Goal: Task Accomplishment & Management: Use online tool/utility

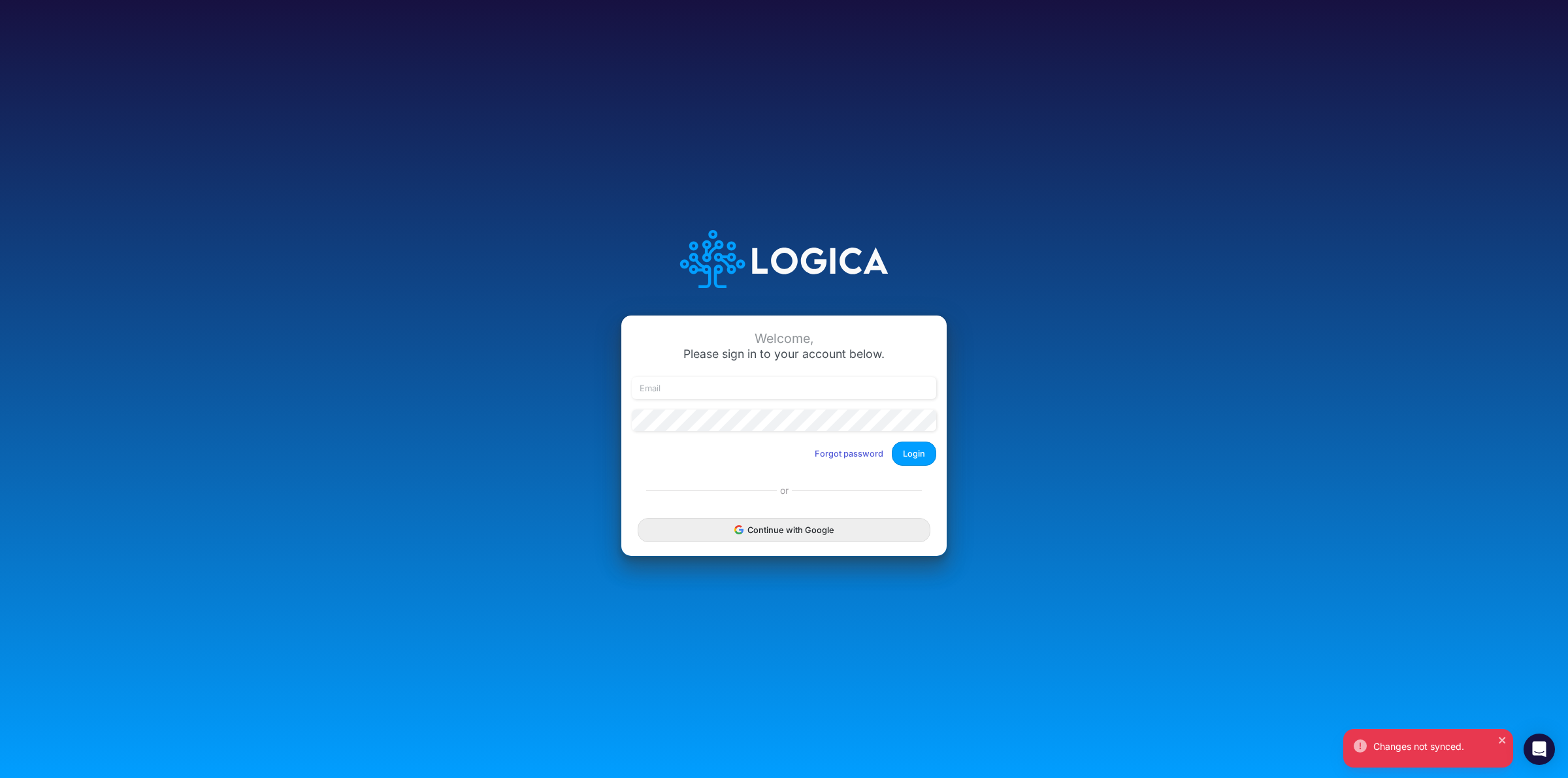
type input "carissa.castro+pipeline@logica.cloud"
click at [913, 449] on button "Login" at bounding box center [914, 453] width 44 height 24
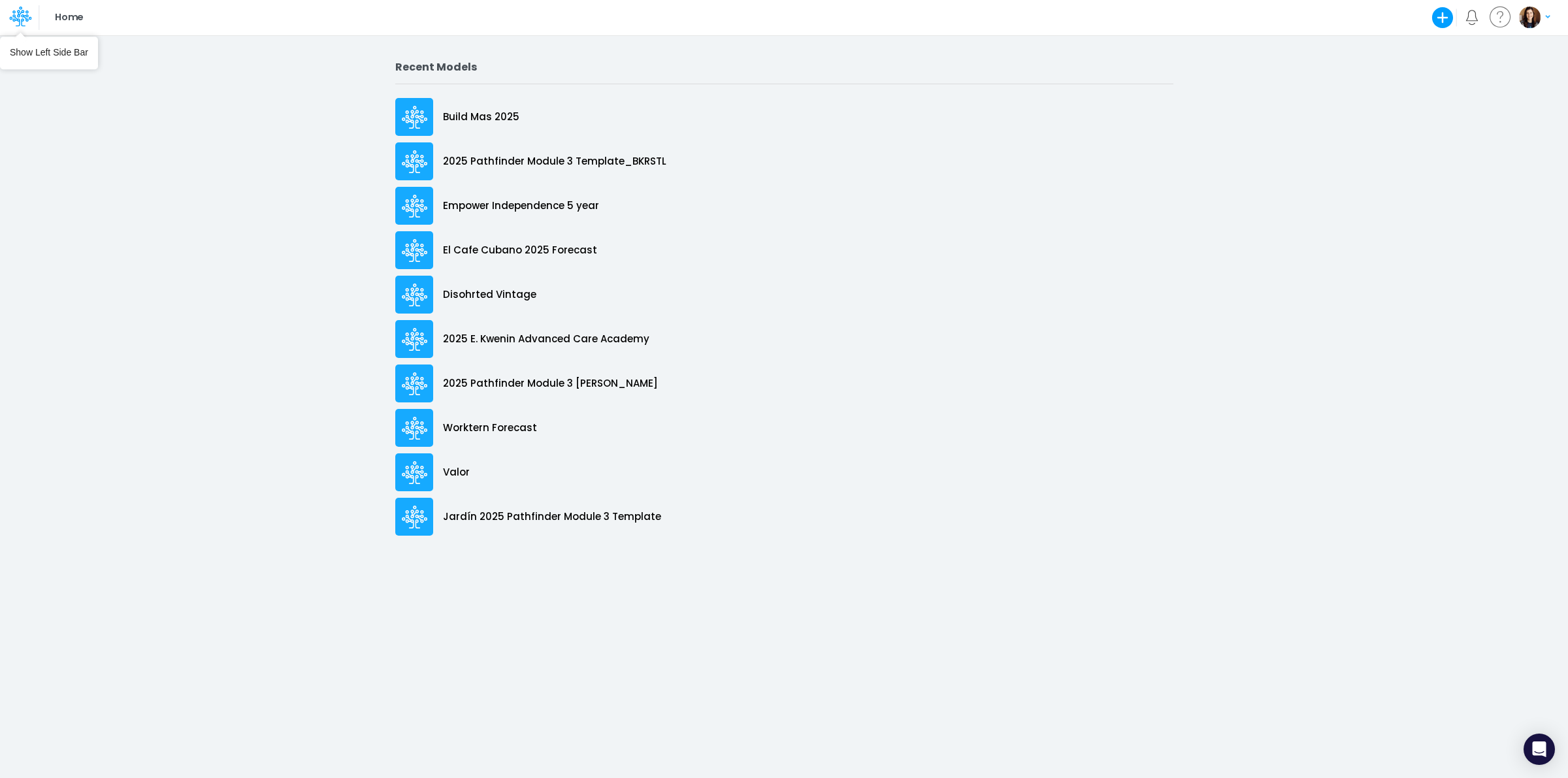
click at [18, 17] on icon at bounding box center [21, 13] width 7 height 8
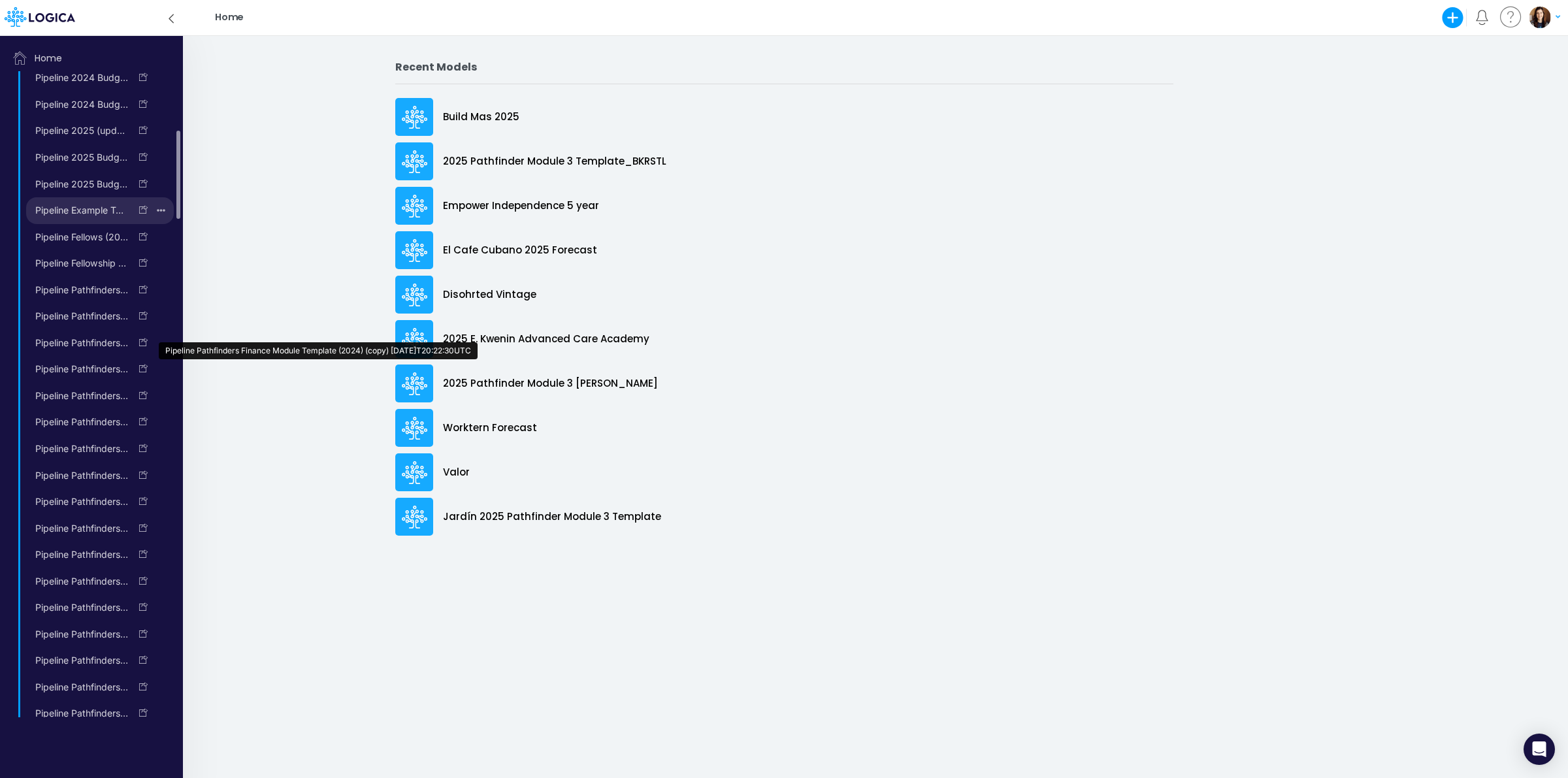
scroll to position [325, 0]
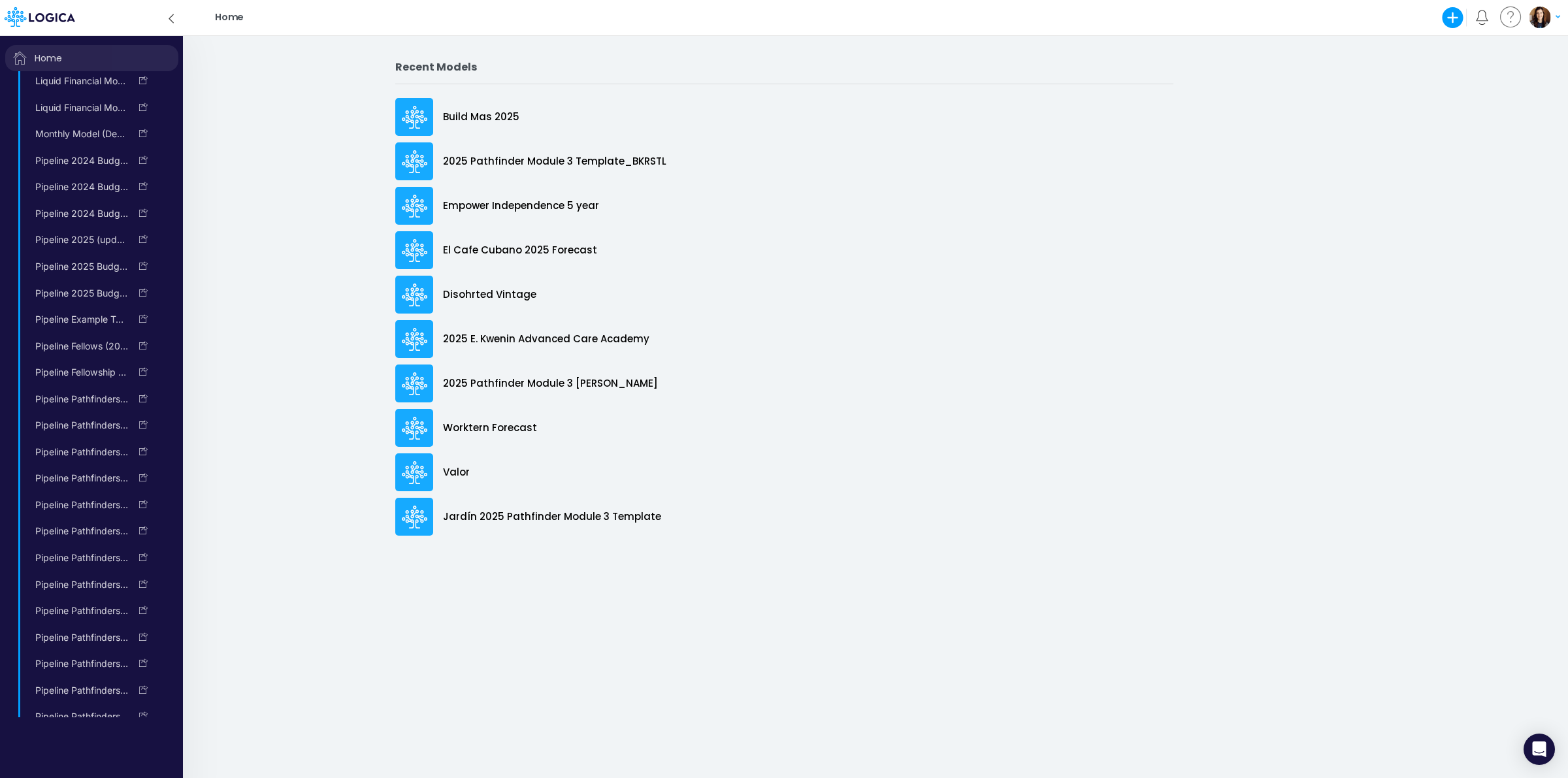
click at [95, 60] on span "Home" at bounding box center [91, 57] width 173 height 26
